Goal: Task Accomplishment & Management: Use online tool/utility

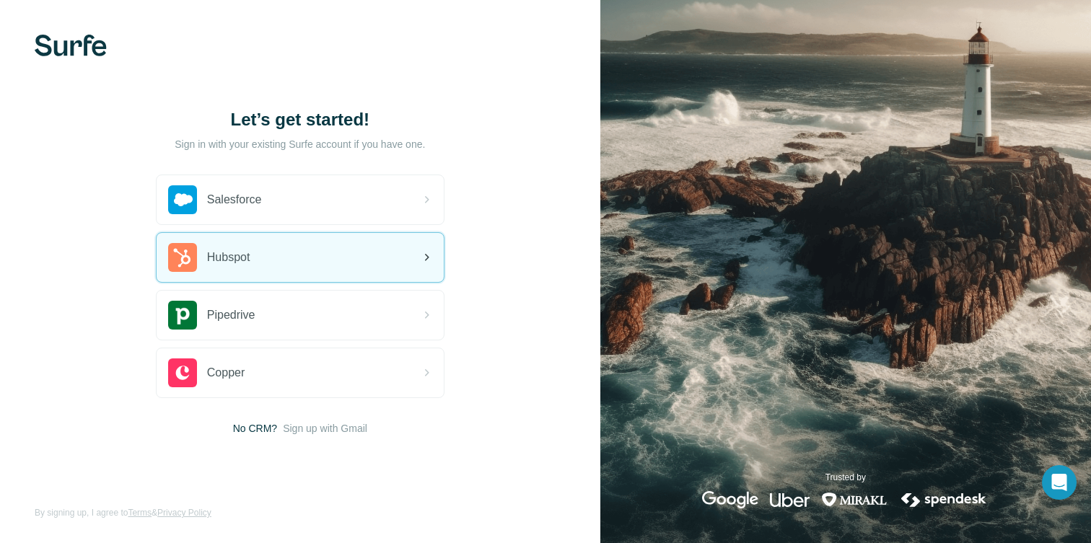
click at [240, 257] on span "Hubspot" at bounding box center [228, 257] width 43 height 17
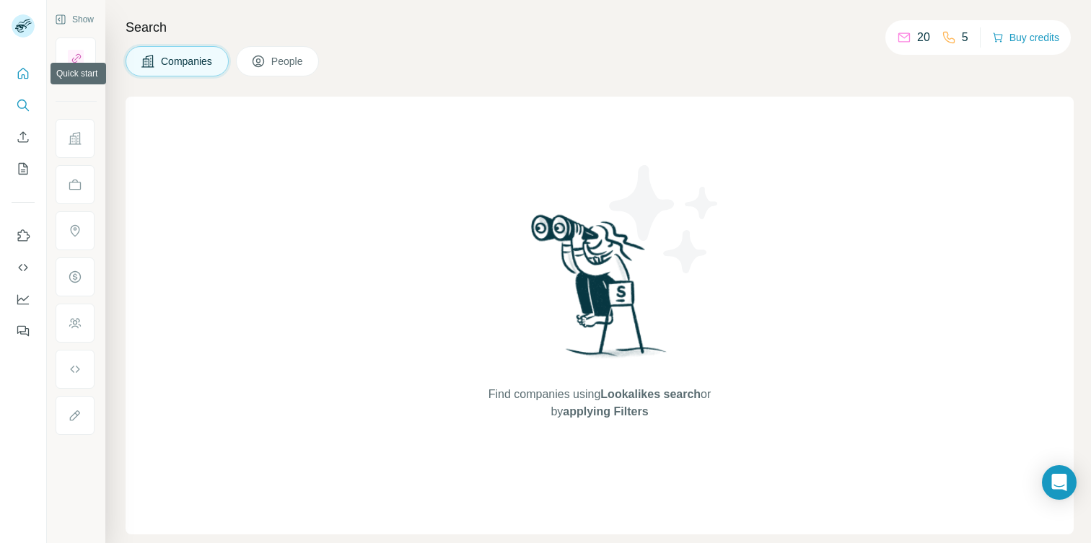
click at [23, 74] on icon "Quick start" at bounding box center [23, 73] width 14 height 14
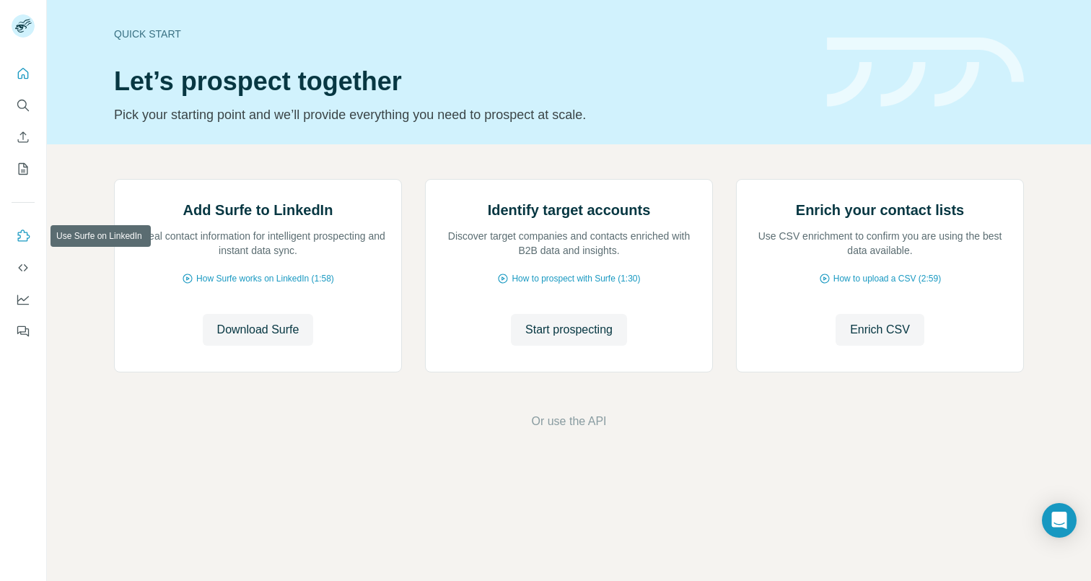
click at [22, 236] on icon "Use Surfe on LinkedIn" at bounding box center [23, 236] width 14 height 14
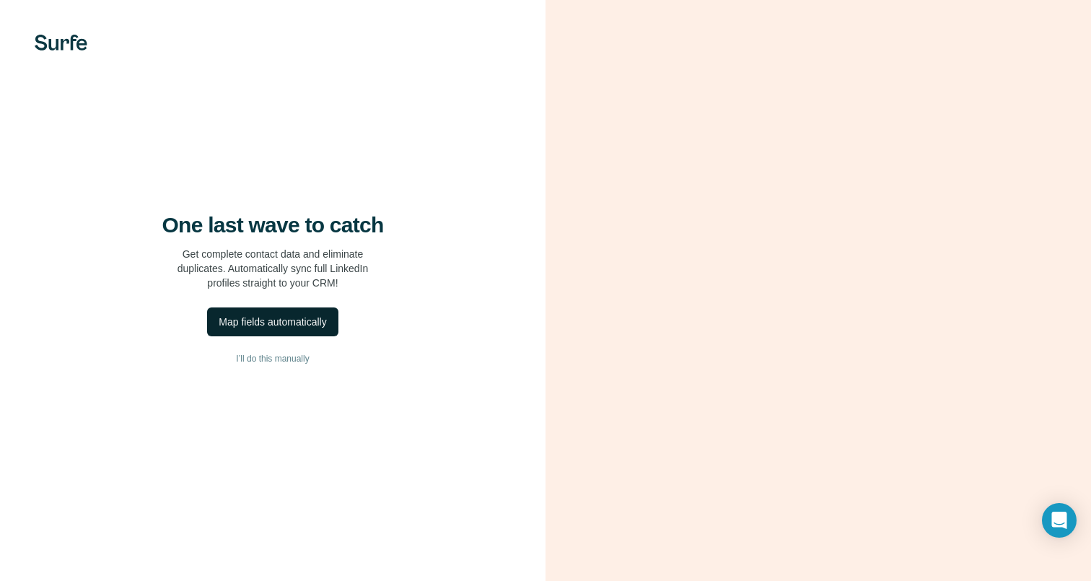
click at [269, 327] on div "Map fields automatically" at bounding box center [272, 321] width 107 height 14
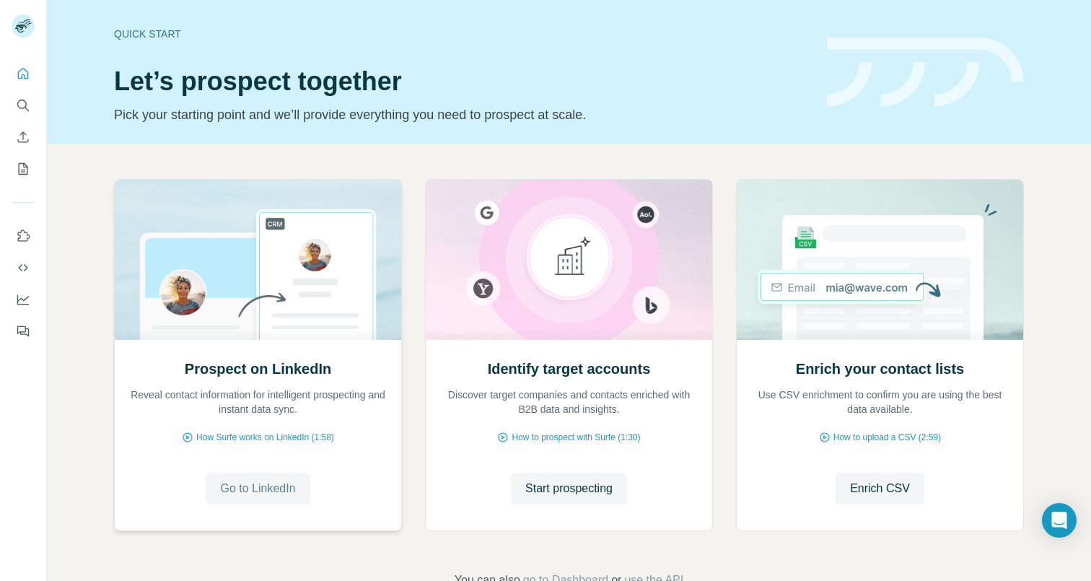
click at [247, 493] on span "Go to LinkedIn" at bounding box center [257, 488] width 75 height 17
